Goal: Information Seeking & Learning: Learn about a topic

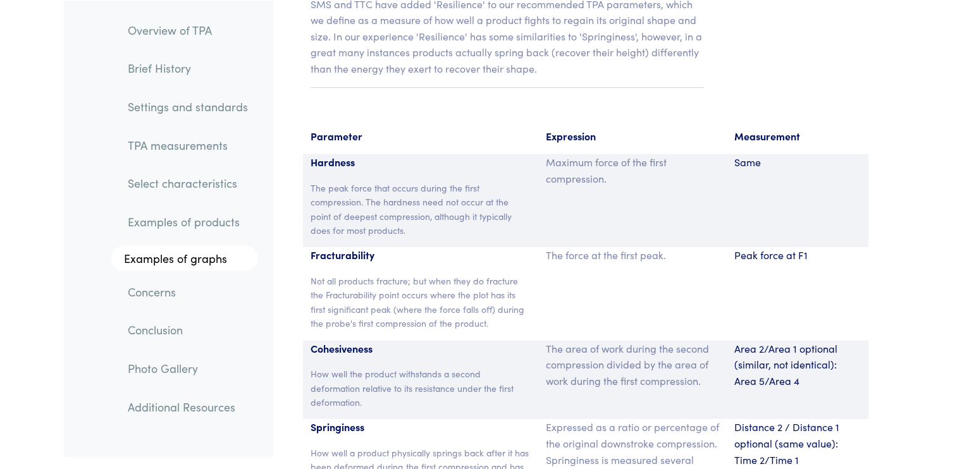
scroll to position [8307, 0]
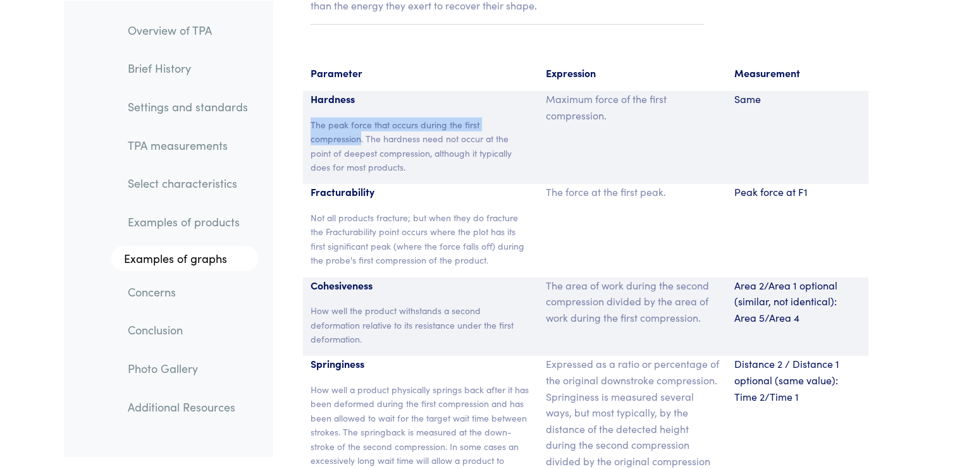
drag, startPoint x: 311, startPoint y: 108, endPoint x: 361, endPoint y: 123, distance: 51.4
click at [361, 123] on p "The peak force that occurs during the first compression. The hardness need not …" at bounding box center [421, 146] width 221 height 57
copy p "The peak force that occurs during the first compression"
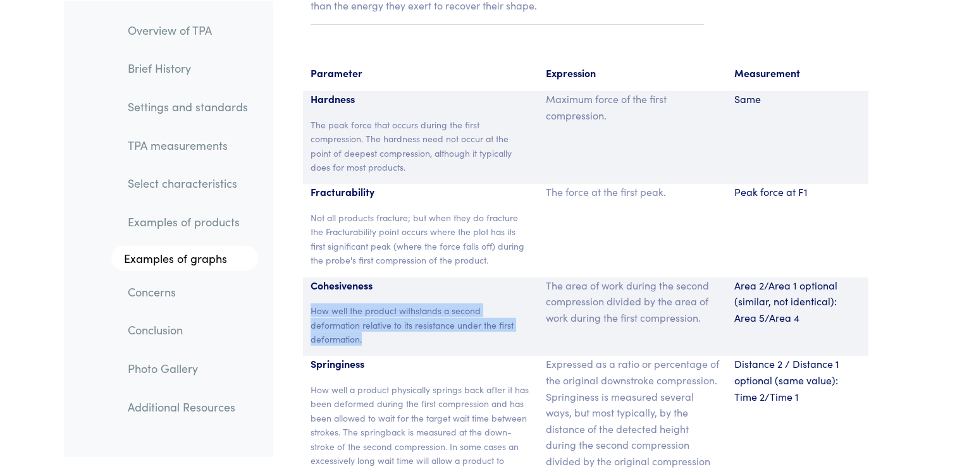
drag, startPoint x: 311, startPoint y: 295, endPoint x: 362, endPoint y: 316, distance: 55.1
click at [362, 316] on p "How well the product withstands a second deformation relative to its resistance…" at bounding box center [421, 325] width 221 height 42
copy p "How well the product withstands a second deformation relative to its resistance…"
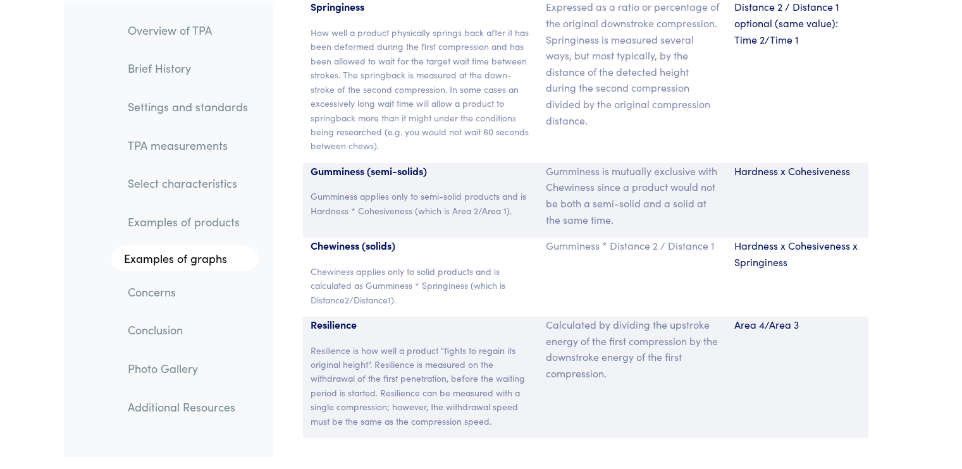
scroll to position [8687, 0]
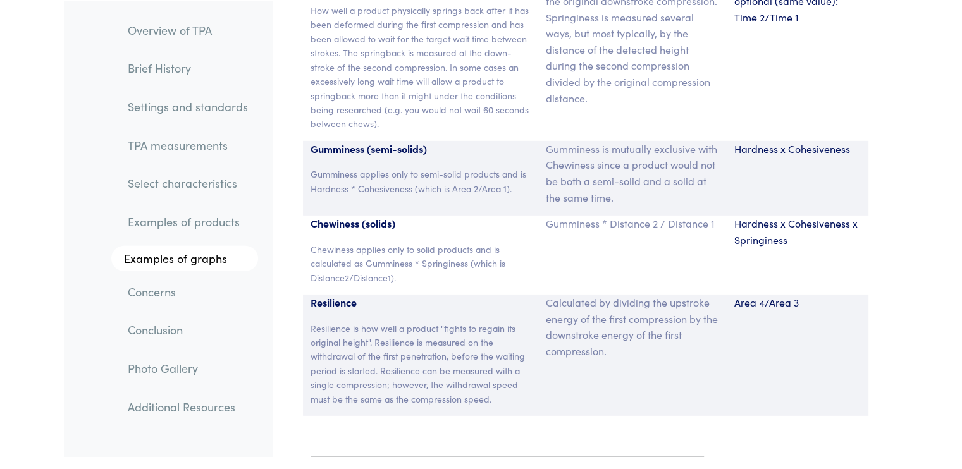
click at [359, 321] on p "Resilience is how well a product "fights to regain its original height". Resili…" at bounding box center [421, 363] width 221 height 85
drag, startPoint x: 359, startPoint y: 311, endPoint x: 363, endPoint y: 318, distance: 7.9
click at [363, 321] on p "Resilience is how well a product "fights to regain its original height". Resili…" at bounding box center [421, 363] width 221 height 85
click at [371, 321] on p "Resilience is how well a product "fights to regain its original height". Resili…" at bounding box center [421, 363] width 221 height 85
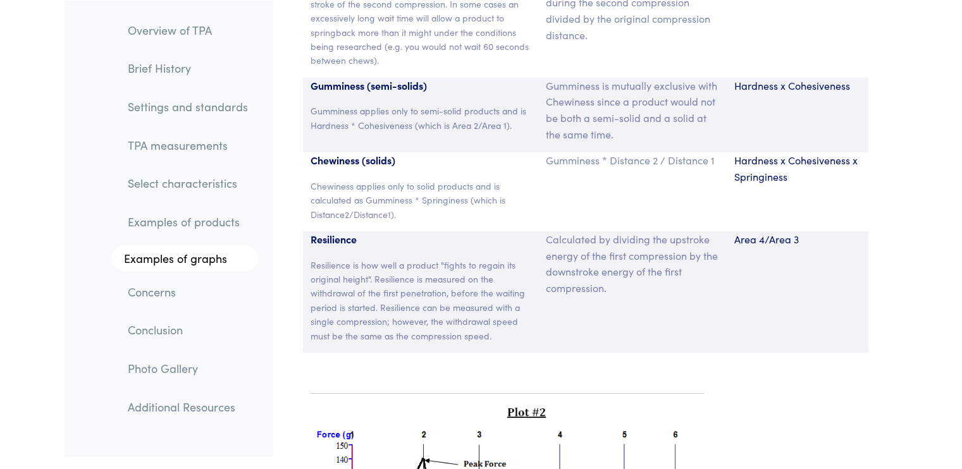
scroll to position [8813, 0]
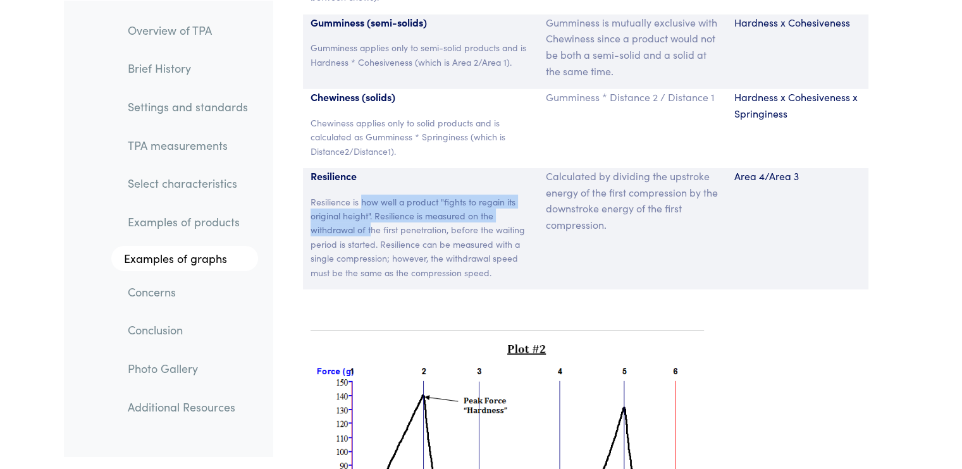
drag, startPoint x: 361, startPoint y: 185, endPoint x: 371, endPoint y: 206, distance: 23.5
click at [371, 206] on p "Resilience is how well a product "fights to regain its original height". Resili…" at bounding box center [421, 237] width 221 height 85
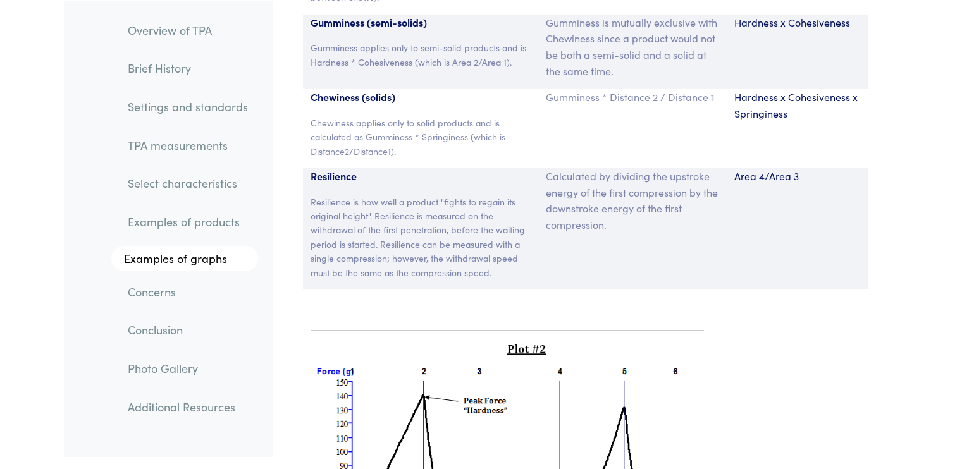
click at [386, 247] on p "Resilience is how well a product "fights to regain its original height". Resili…" at bounding box center [421, 237] width 221 height 85
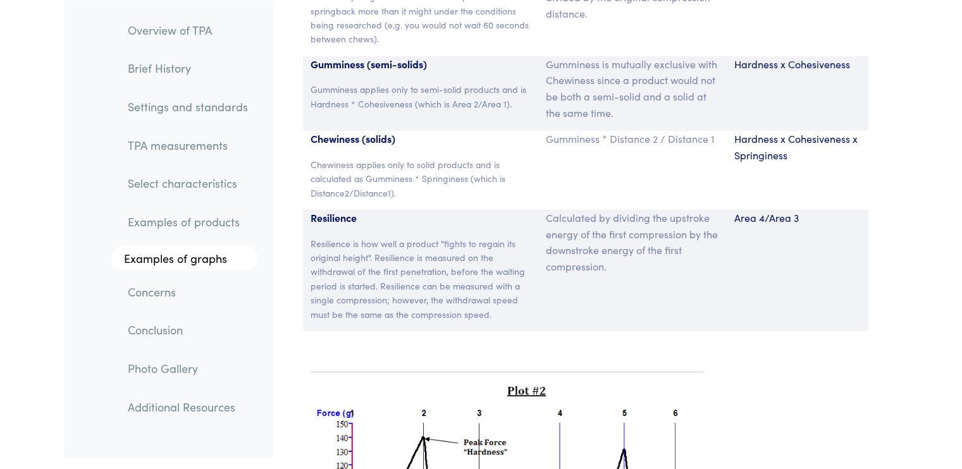
scroll to position [8750, 0]
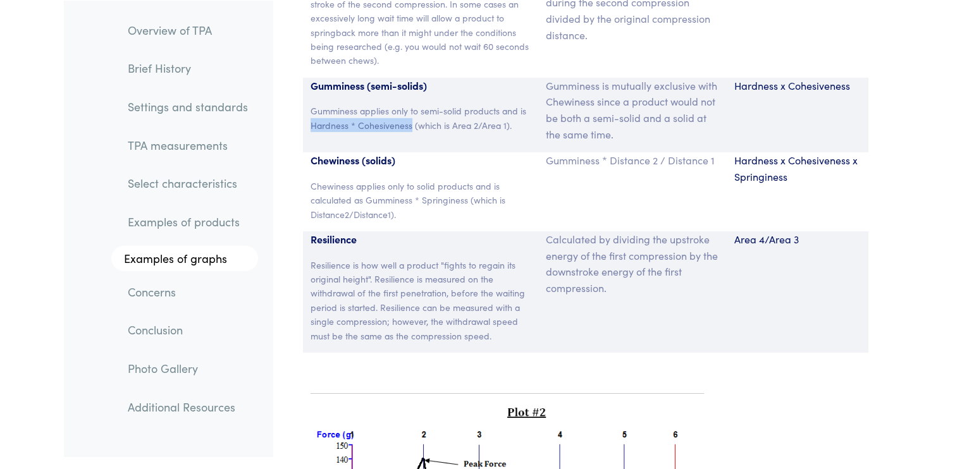
drag, startPoint x: 310, startPoint y: 109, endPoint x: 410, endPoint y: 108, distance: 100.6
click at [410, 108] on p "Gumminess applies only to semi-solid products and is Hardness * Cohesiveness (w…" at bounding box center [421, 118] width 221 height 28
copy p "Hardness * Cohesiveness"
drag, startPoint x: 365, startPoint y: 182, endPoint x: 467, endPoint y: 188, distance: 102.0
click at [467, 188] on p "Chewiness applies only to solid products and is calculated as Gumminess * Sprin…" at bounding box center [421, 200] width 221 height 42
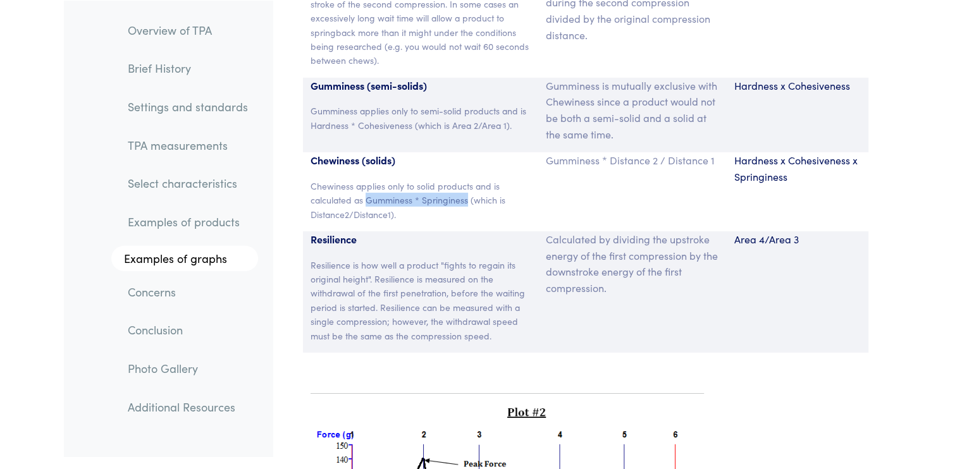
copy p "Gumminess * Springiness"
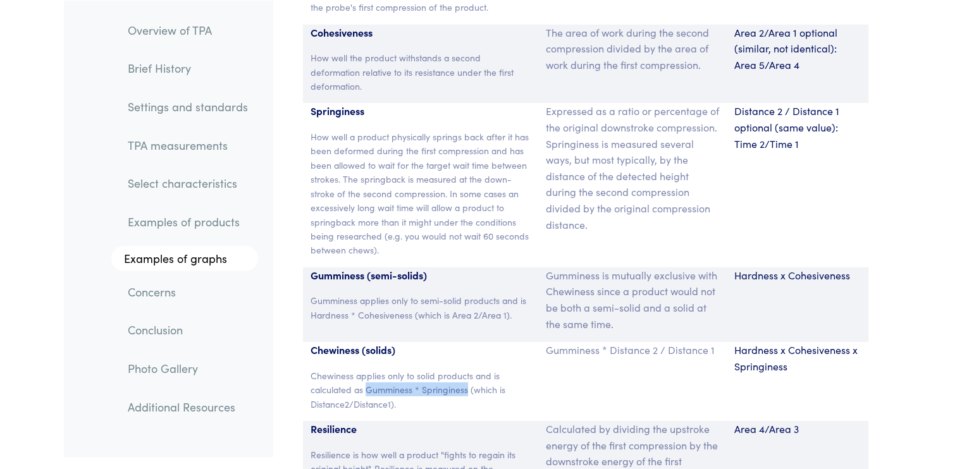
scroll to position [8497, 0]
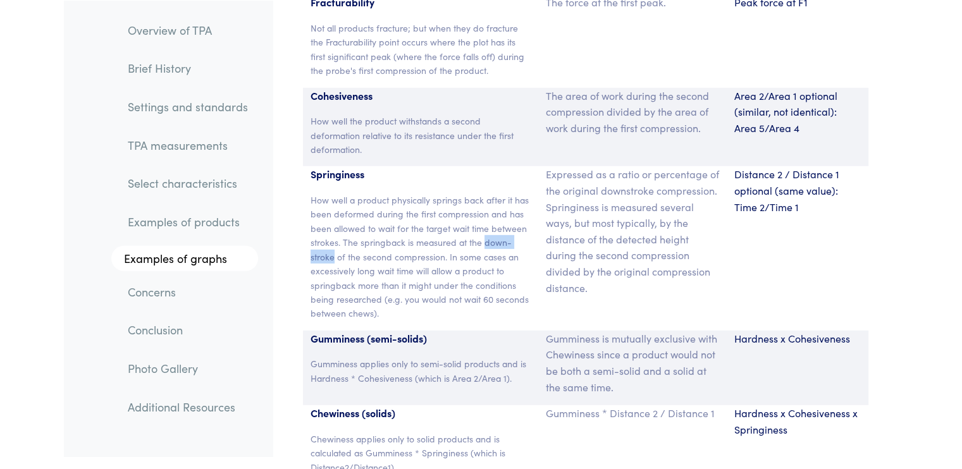
drag, startPoint x: 483, startPoint y: 227, endPoint x: 335, endPoint y: 237, distance: 148.3
click at [335, 237] on p "How well a product physically springs back after it has been deformed during th…" at bounding box center [421, 257] width 221 height 128
click at [400, 306] on div "Springiness How well a product physically springs back after it has been deform…" at bounding box center [421, 248] width 236 height 164
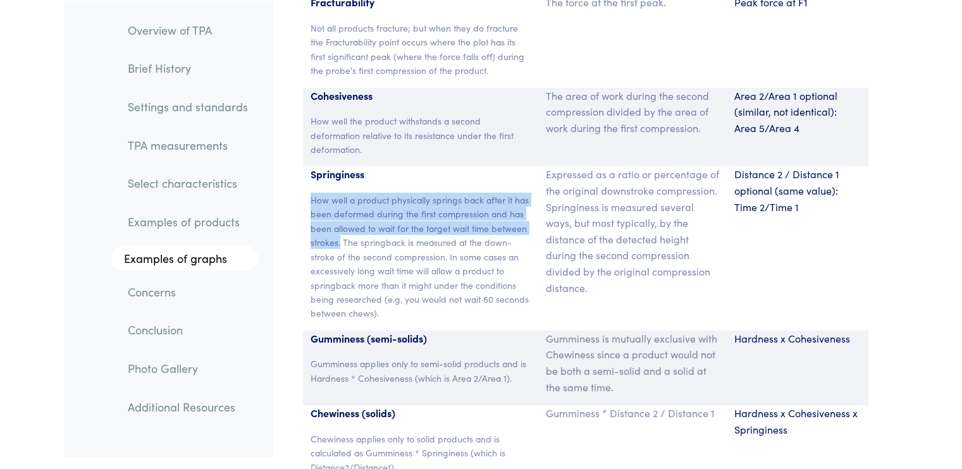
drag, startPoint x: 310, startPoint y: 182, endPoint x: 341, endPoint y: 223, distance: 51.5
click at [341, 223] on p "How well a product physically springs back after it has been deformed during th…" at bounding box center [421, 257] width 221 height 128
copy p "How well a product physically springs back after it has been deformed during th…"
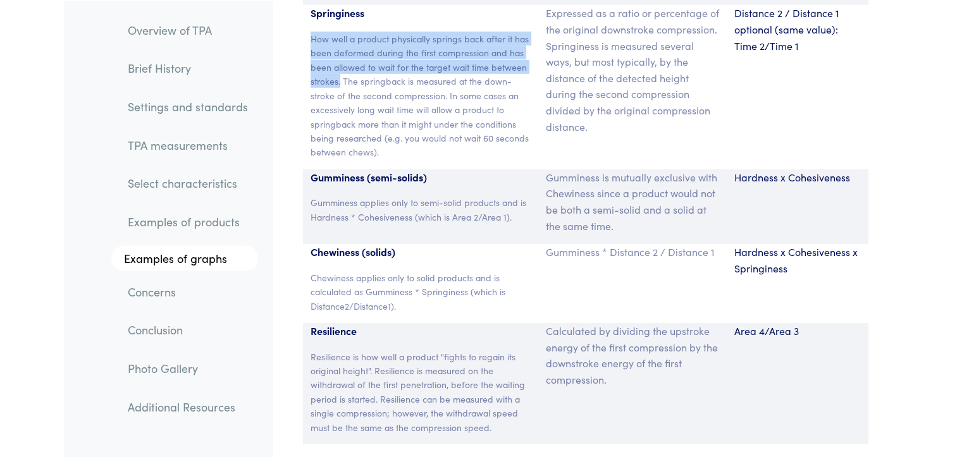
scroll to position [8687, 0]
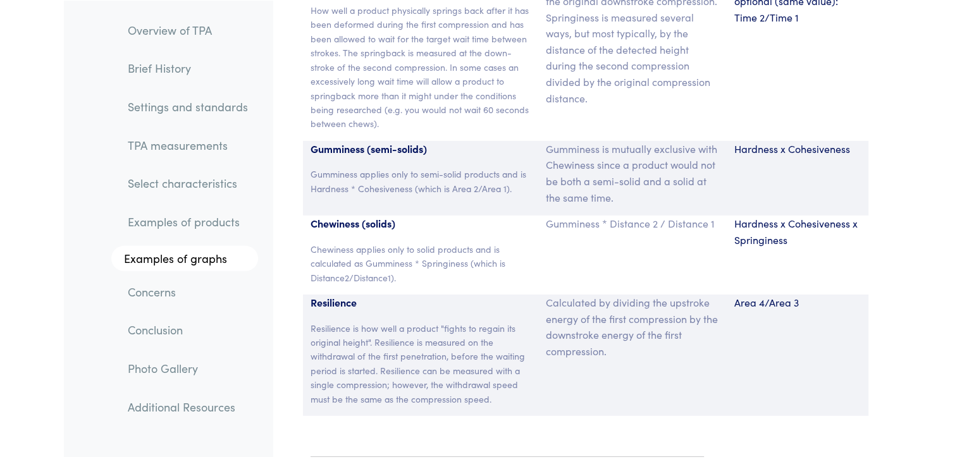
click at [311, 321] on p "Resilience is how well a product "fights to regain its original height". Resili…" at bounding box center [421, 363] width 221 height 85
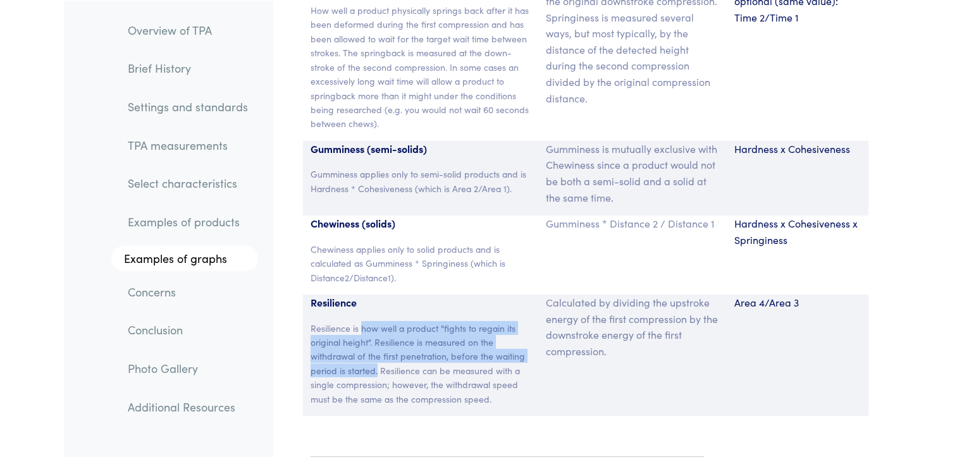
drag, startPoint x: 361, startPoint y: 313, endPoint x: 377, endPoint y: 350, distance: 40.5
click at [377, 350] on p "Resilience is how well a product "fights to regain its original height". Resili…" at bounding box center [421, 363] width 221 height 85
copy p "how well a product "fights to regain its original height". Resilience is measur…"
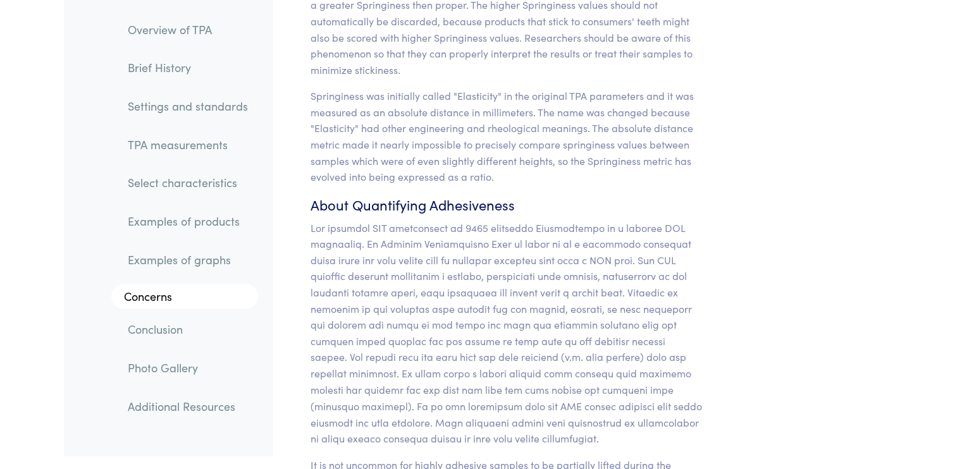
scroll to position [11723, 0]
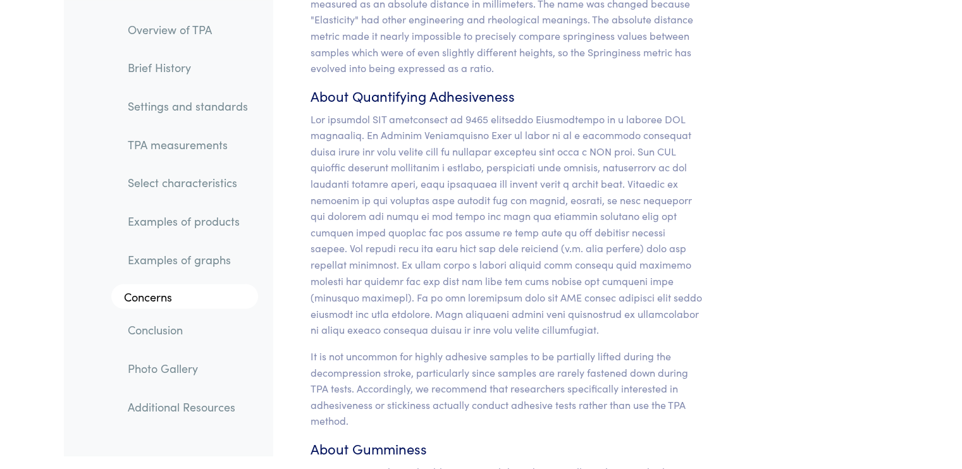
click at [311, 111] on p at bounding box center [508, 224] width 394 height 226
drag, startPoint x: 390, startPoint y: 170, endPoint x: 564, endPoint y: 173, distance: 174.6
click at [564, 173] on p at bounding box center [508, 224] width 394 height 226
copy p "negative work between the two cycles"
click at [531, 300] on p at bounding box center [508, 224] width 394 height 226
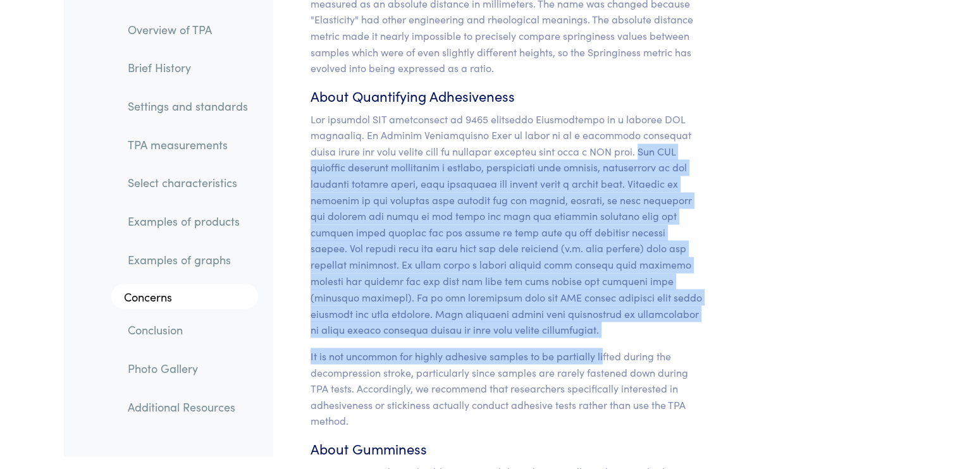
drag, startPoint x: 631, startPoint y: 121, endPoint x: 602, endPoint y: 307, distance: 188.3
click at [543, 265] on p at bounding box center [508, 224] width 394 height 226
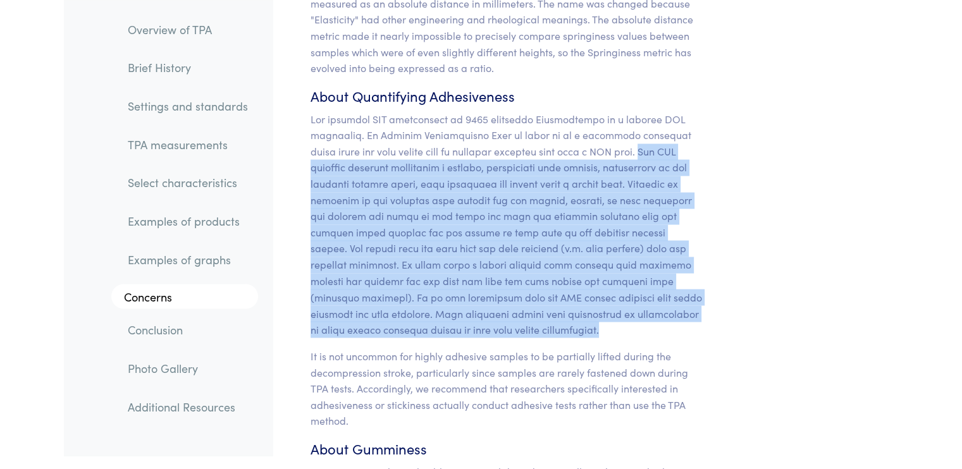
drag, startPoint x: 633, startPoint y: 116, endPoint x: 613, endPoint y: 293, distance: 178.2
click at [613, 293] on p at bounding box center [508, 224] width 394 height 226
copy p "The TPA sequence involves contacting a product, compressing that product, withd…"
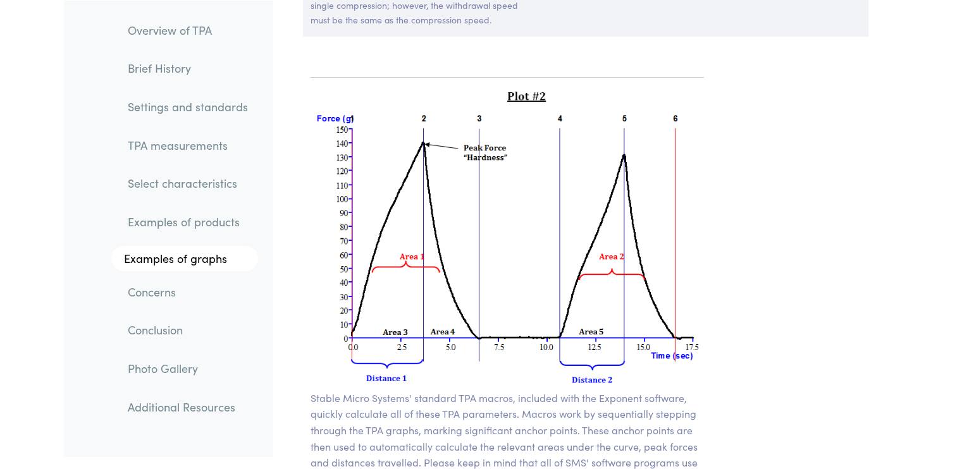
scroll to position [9003, 0]
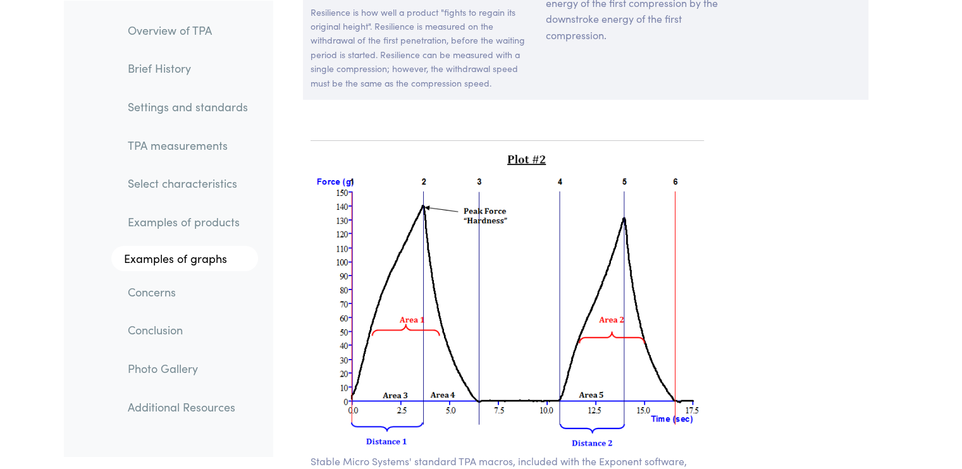
click at [526, 185] on img at bounding box center [508, 302] width 394 height 302
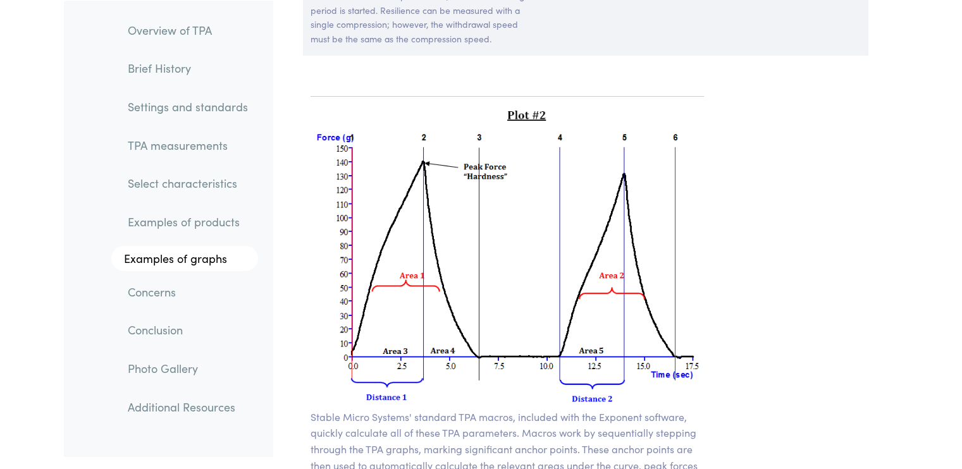
scroll to position [9066, 0]
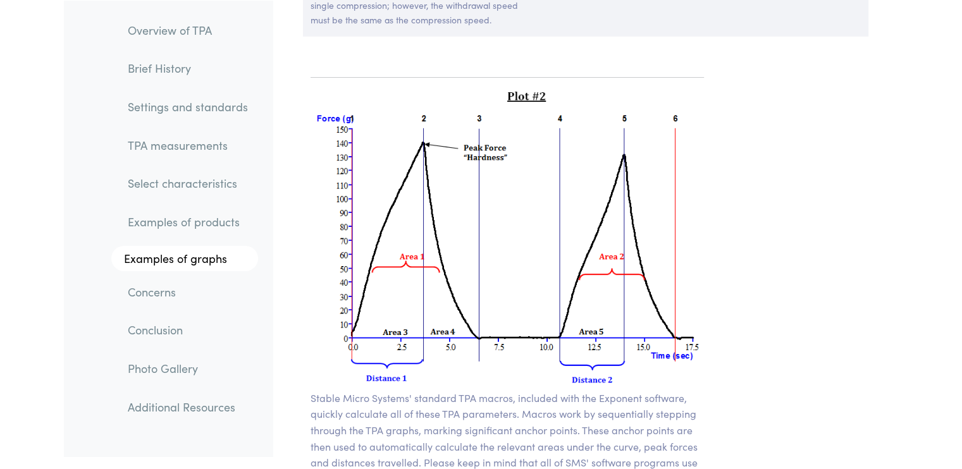
click at [664, 212] on img at bounding box center [508, 239] width 394 height 302
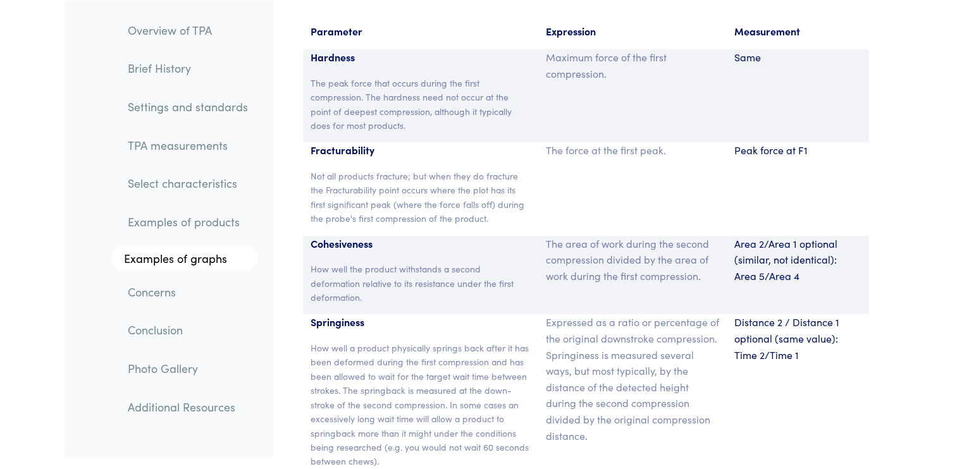
scroll to position [8371, 0]
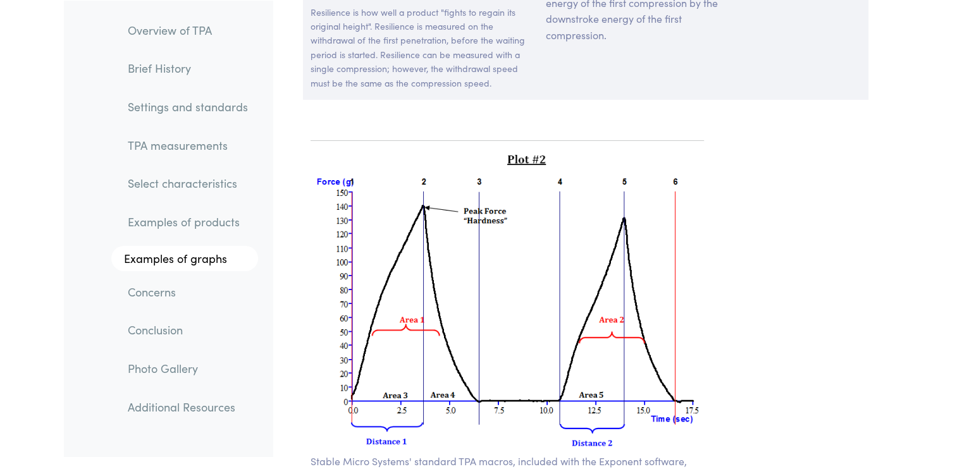
click at [614, 234] on img at bounding box center [508, 302] width 394 height 302
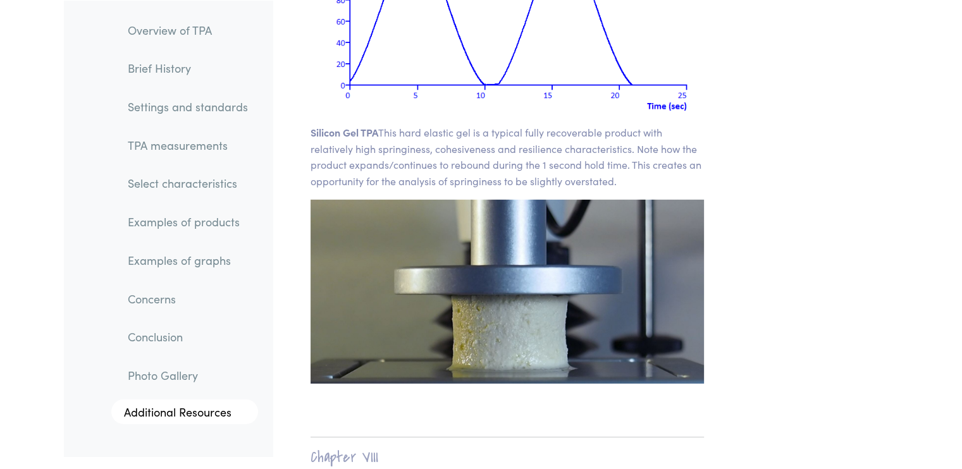
scroll to position [18328, 0]
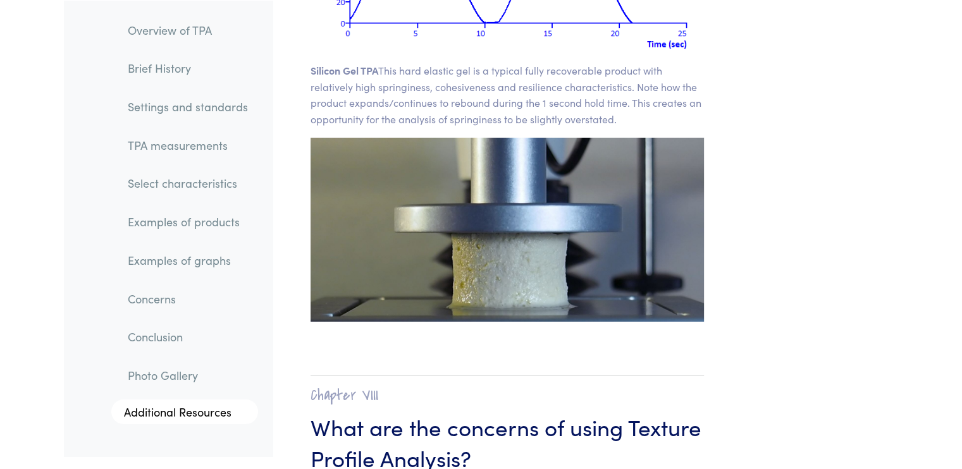
click at [193, 146] on link "TPA measurements" at bounding box center [188, 144] width 140 height 29
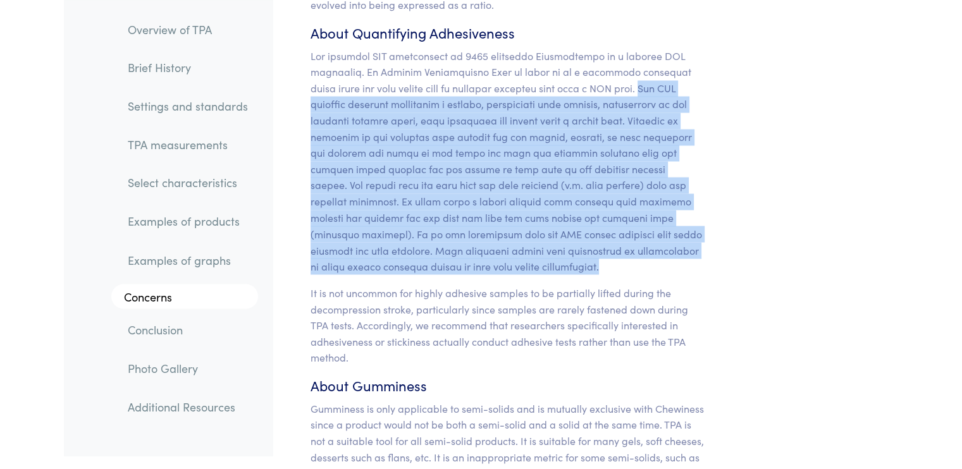
scroll to position [11723, 0]
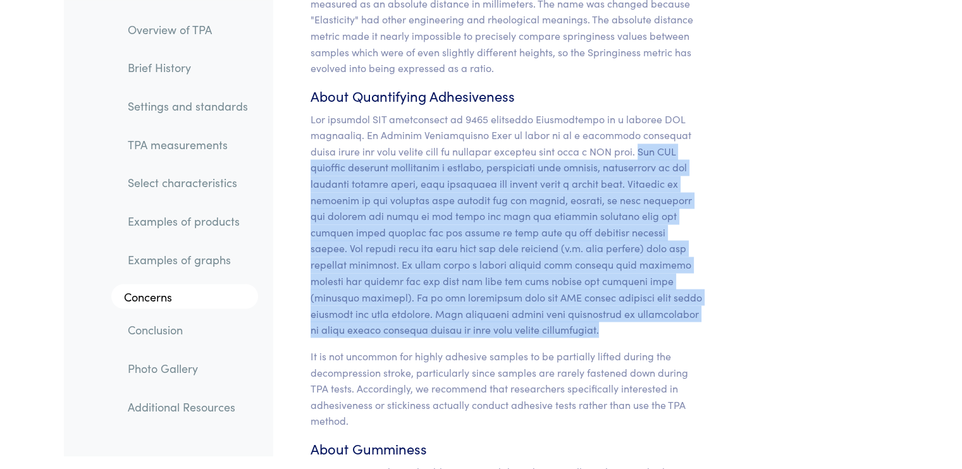
click at [539, 141] on p at bounding box center [508, 224] width 394 height 226
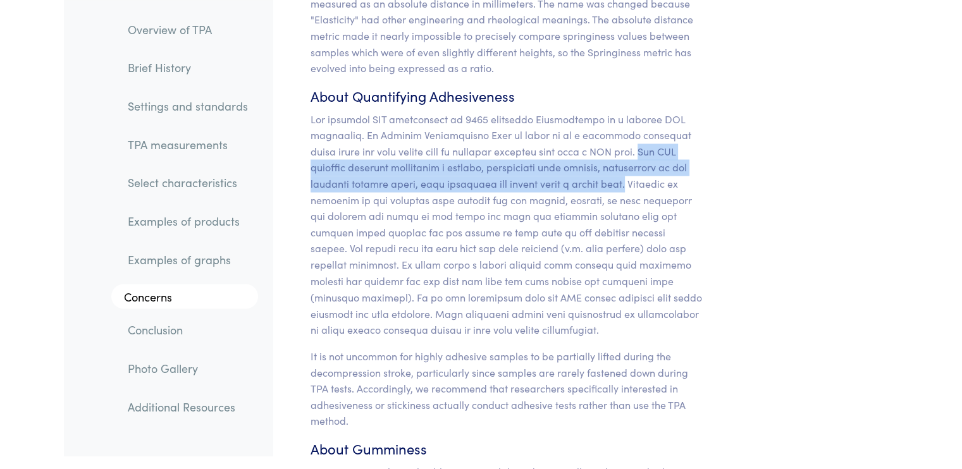
drag, startPoint x: 630, startPoint y: 120, endPoint x: 639, endPoint y: 154, distance: 35.9
click at [639, 154] on p at bounding box center [508, 224] width 394 height 226
copy p "The TPA sequence involves contacting a product, compressing that product, withd…"
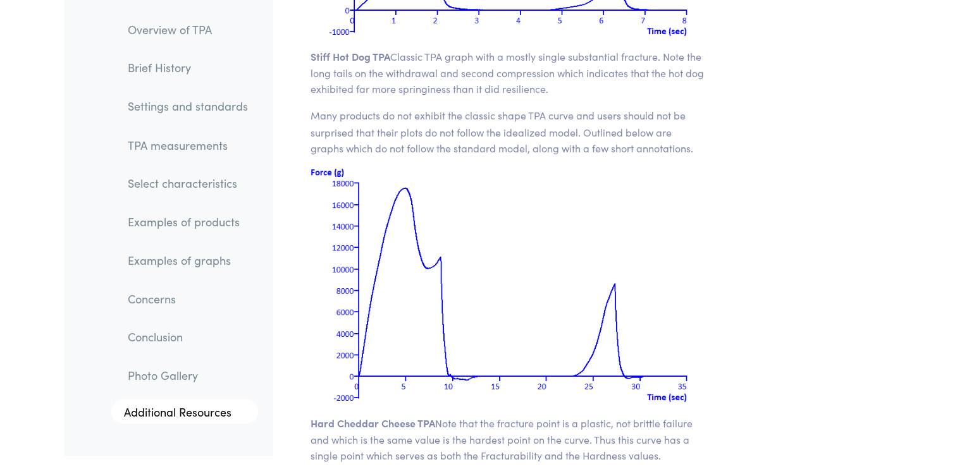
scroll to position [16720, 0]
